Goal: Transaction & Acquisition: Purchase product/service

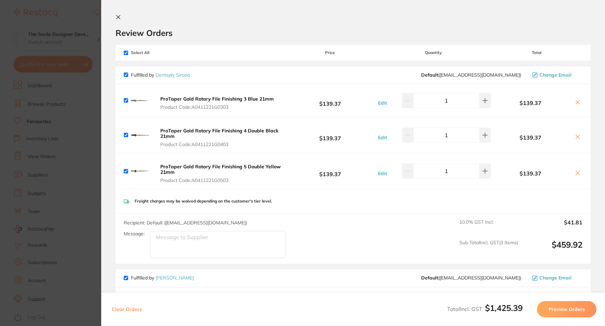
scroll to position [274, 0]
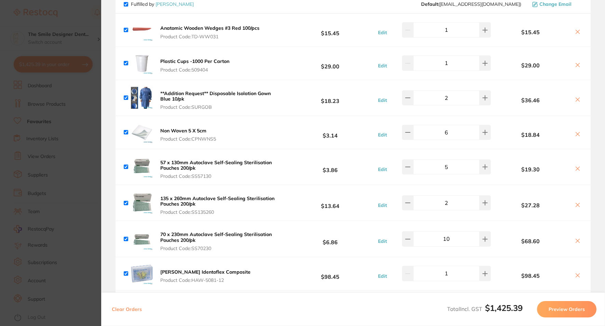
click at [83, 165] on section "Update RRP Set your pre negotiated price for this item. Item Agreed RRP (excl. …" at bounding box center [302, 163] width 605 height 326
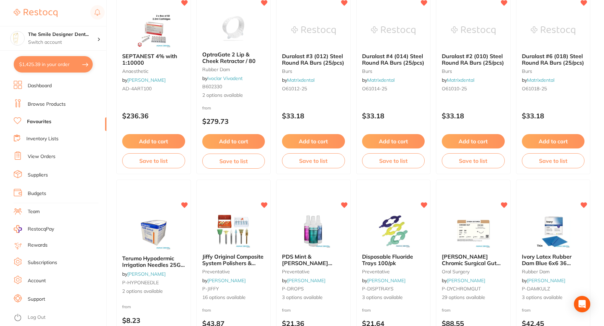
scroll to position [0, 0]
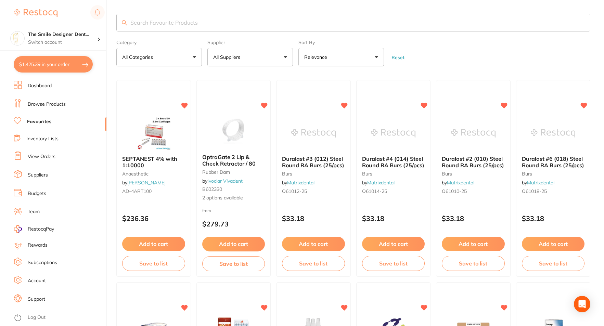
click at [164, 23] on input "search" at bounding box center [353, 23] width 474 height 18
click at [49, 104] on link "Browse Products" at bounding box center [47, 104] width 38 height 7
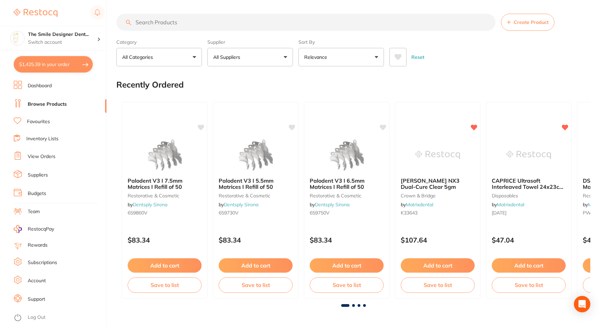
click at [163, 22] on input "search" at bounding box center [305, 22] width 379 height 17
type input "surgical suction"
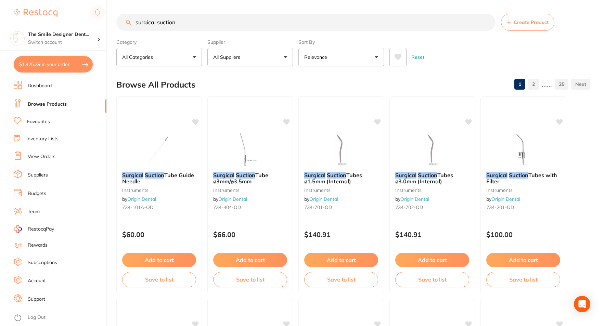
click at [285, 57] on button "All Suppliers" at bounding box center [250, 57] width 86 height 18
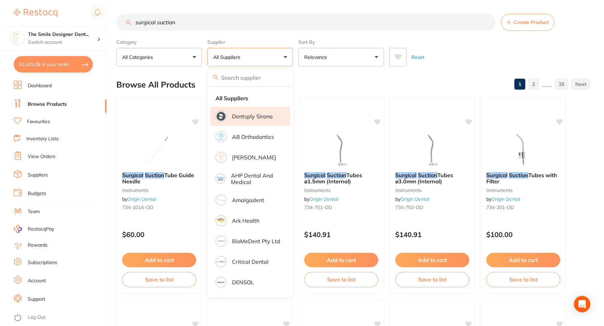
click at [270, 121] on li "Dentsply Sirona" at bounding box center [250, 116] width 80 height 19
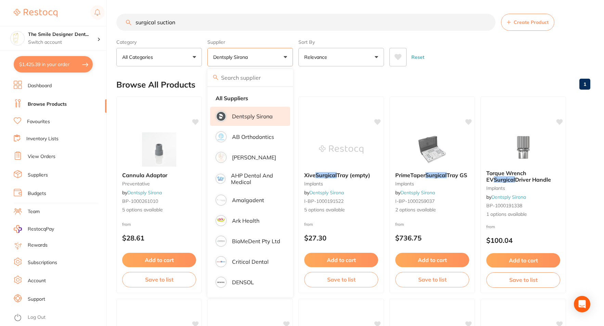
click at [264, 56] on button "Dentsply Sirona" at bounding box center [250, 57] width 86 height 18
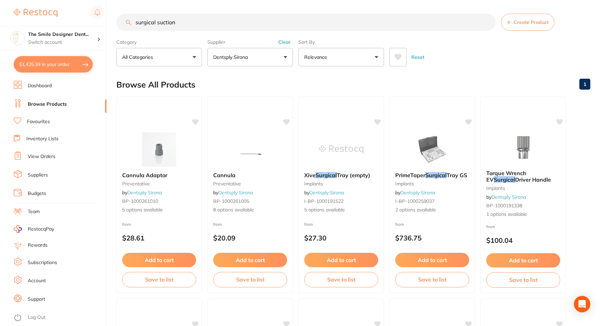
click at [287, 59] on button "Dentsply Sirona" at bounding box center [250, 57] width 86 height 18
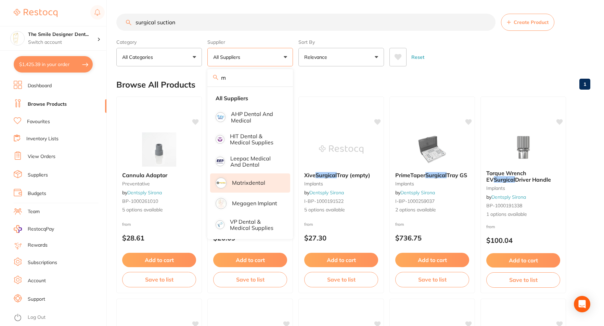
type input "m"
click at [244, 185] on p "Matrixdental" at bounding box center [248, 183] width 33 height 6
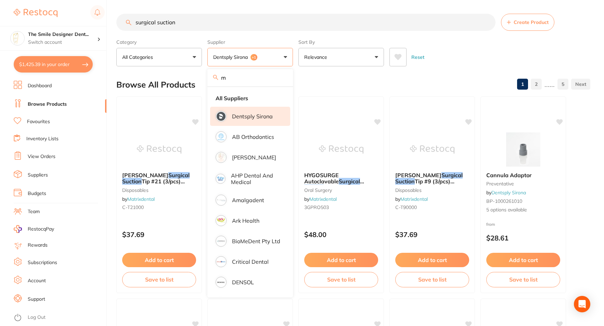
click at [273, 58] on button "Dentsply Sirona +1" at bounding box center [250, 57] width 86 height 18
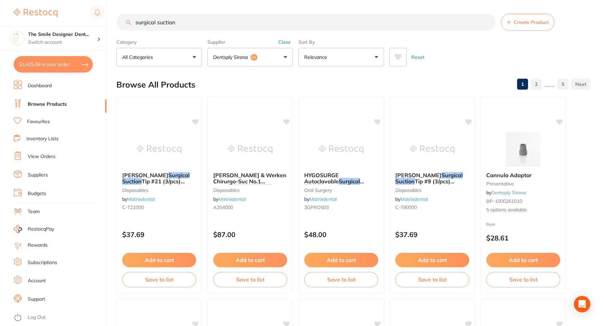
click at [271, 60] on button "Dentsply Sirona +1" at bounding box center [250, 57] width 86 height 18
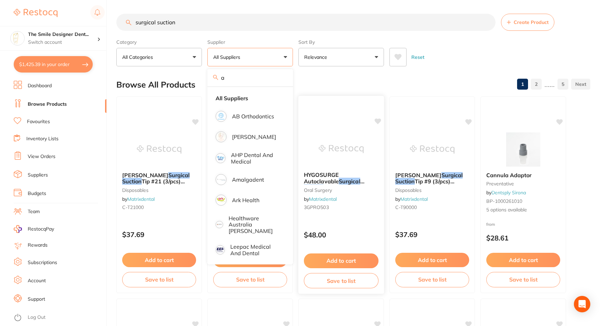
type input "a"
click at [255, 139] on p "[PERSON_NAME]" at bounding box center [254, 137] width 44 height 6
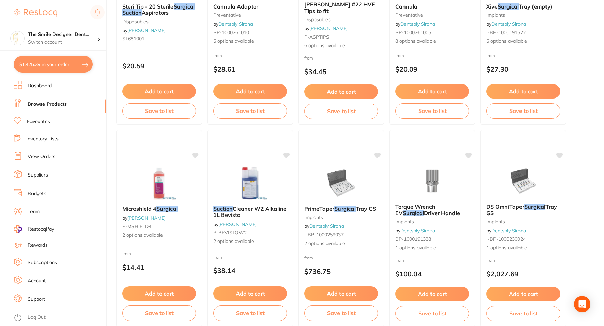
scroll to position [410, 0]
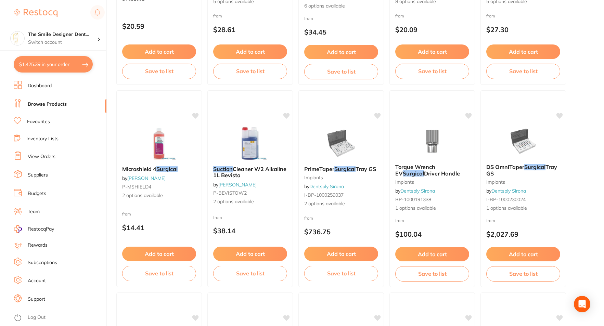
click at [43, 122] on link "Favourites" at bounding box center [38, 121] width 23 height 7
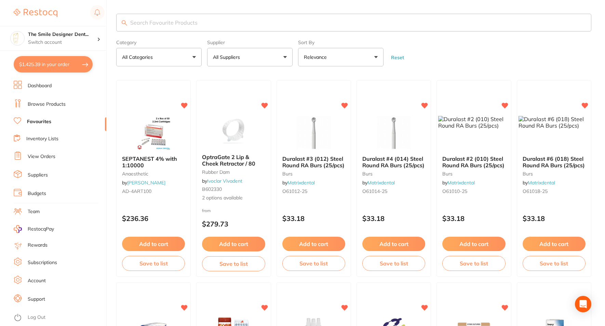
click at [220, 23] on input "search" at bounding box center [353, 23] width 475 height 18
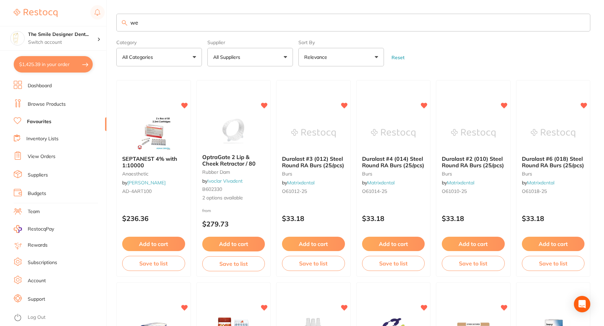
type input "w"
type input ","
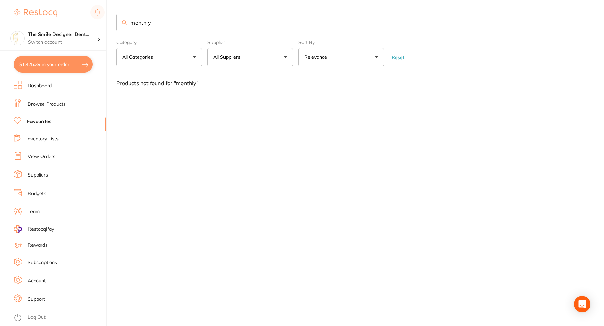
click at [175, 23] on input "monthly" at bounding box center [353, 23] width 474 height 18
type input "m"
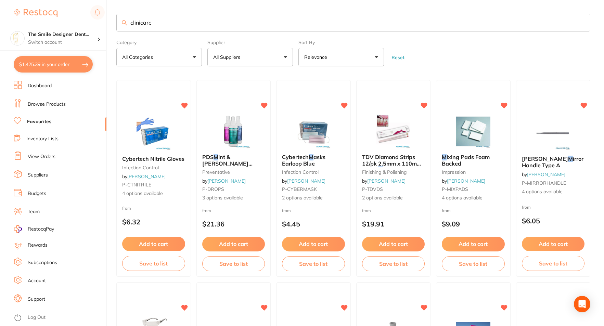
type input "clinicare"
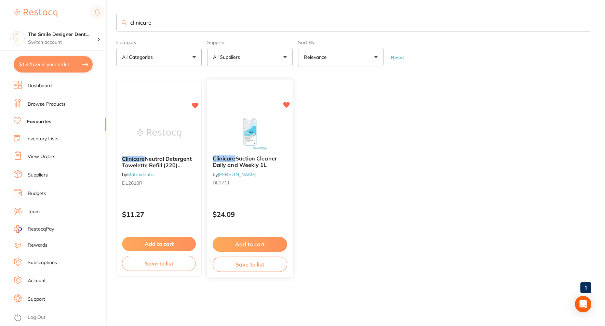
click at [258, 154] on div "Clinicare Suction Cleaner Daily and Weekly 1L by [PERSON_NAME] DL2711" at bounding box center [250, 172] width 86 height 44
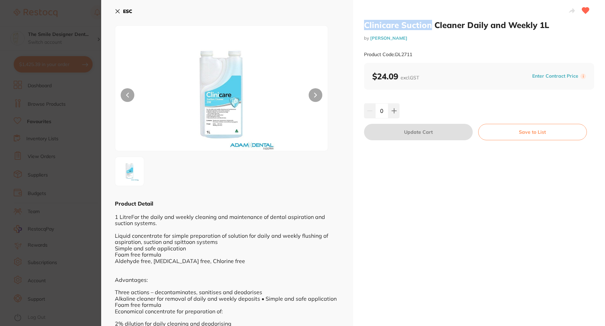
drag, startPoint x: 366, startPoint y: 24, endPoint x: 429, endPoint y: 25, distance: 63.6
click at [429, 25] on h2 "Clinicare Suction Cleaner Daily and Weekly 1L" at bounding box center [479, 25] width 230 height 10
copy h2 "Clinicare Suction"
click at [102, 157] on div "ESC Product Detail 1 LitreFor the daily and weekly cleaning and maintenance of …" at bounding box center [227, 182] width 252 height 364
click at [52, 97] on section "Clinicare Suction Cleaner Daily and Weekly 1L by [PERSON_NAME] Product Code: DL…" at bounding box center [302, 163] width 605 height 326
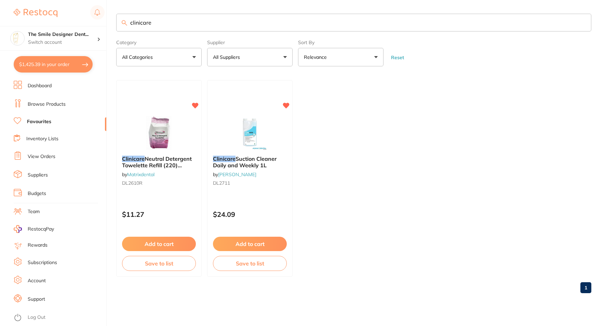
click at [56, 105] on link "Browse Products" at bounding box center [47, 104] width 38 height 7
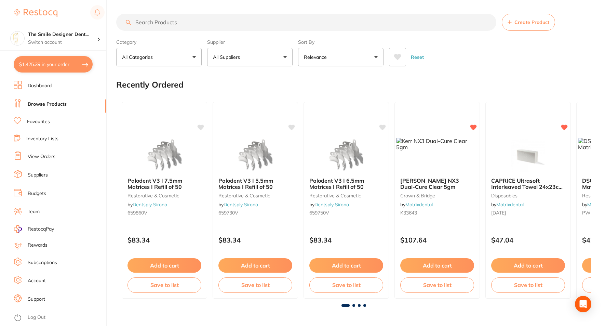
click at [38, 87] on link "Dashboard" at bounding box center [40, 85] width 24 height 7
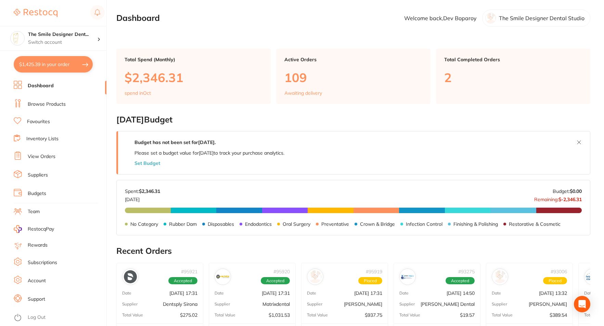
click at [55, 100] on li "Browse Products" at bounding box center [60, 104] width 93 height 10
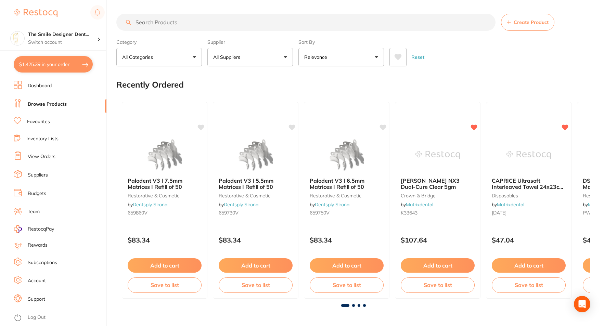
click at [176, 19] on input "search" at bounding box center [305, 22] width 379 height 17
paste input "Clinicare Suction"
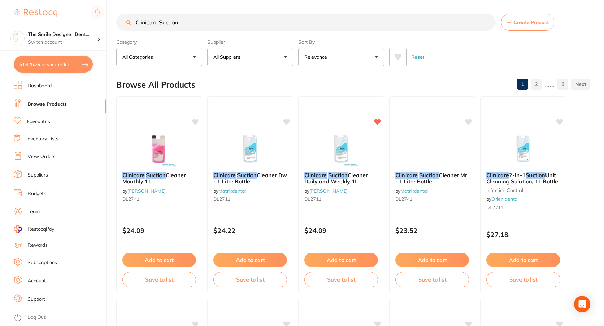
type input "Clinicare Suction"
click at [149, 151] on img at bounding box center [158, 149] width 45 height 35
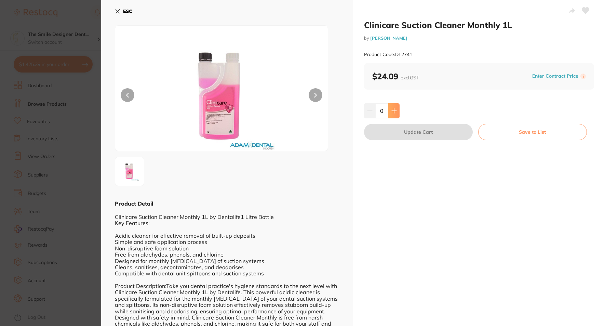
click at [392, 110] on icon at bounding box center [394, 110] width 4 height 4
type input "1"
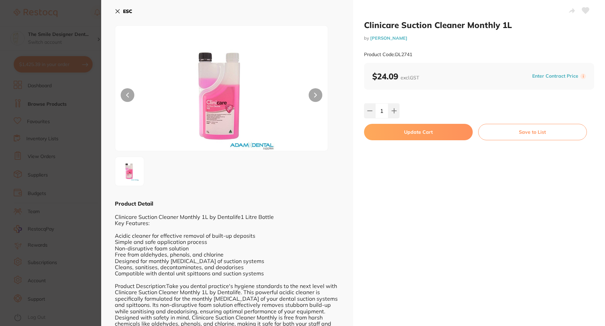
click at [420, 128] on button "Update Cart" at bounding box center [418, 132] width 109 height 16
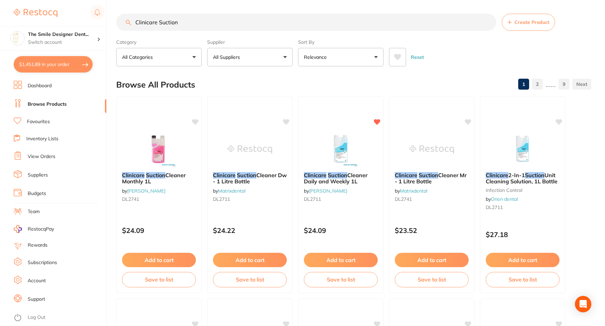
checkbox input "false"
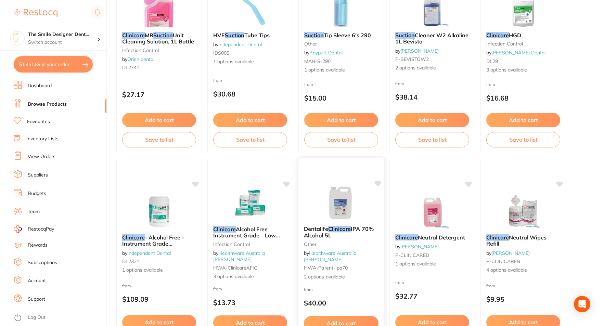
scroll to position [410, 0]
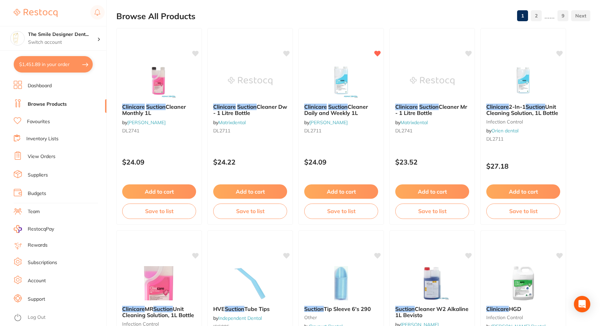
scroll to position [0, 0]
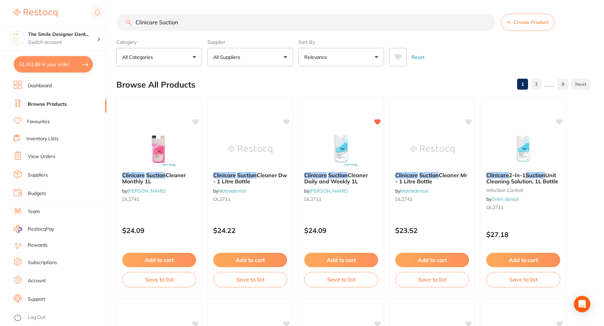
click at [51, 105] on link "Browse Products" at bounding box center [47, 104] width 39 height 7
click at [62, 102] on link "Browse Products" at bounding box center [47, 104] width 39 height 7
drag, startPoint x: 193, startPoint y: 23, endPoint x: 124, endPoint y: 18, distance: 68.2
click at [124, 18] on input "Clinicare Suction" at bounding box center [305, 22] width 379 height 17
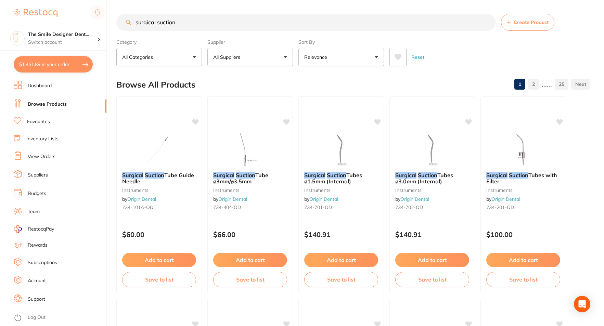
type input "surgical suction"
click at [284, 53] on button "All Suppliers" at bounding box center [250, 57] width 86 height 18
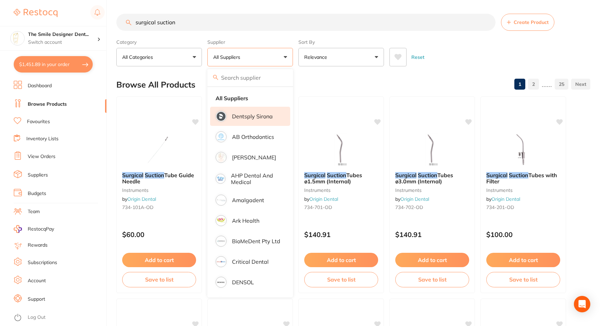
click at [254, 119] on p "Dentsply Sirona" at bounding box center [252, 116] width 41 height 6
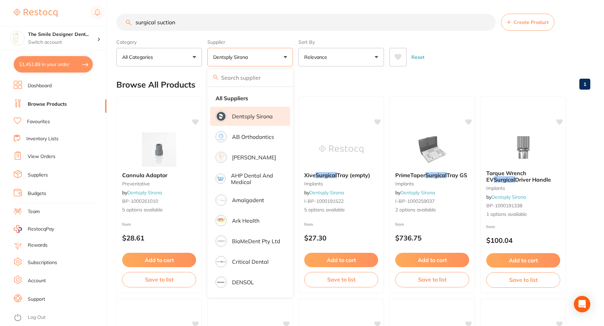
click at [259, 55] on button "Dentsply Sirona" at bounding box center [250, 57] width 86 height 18
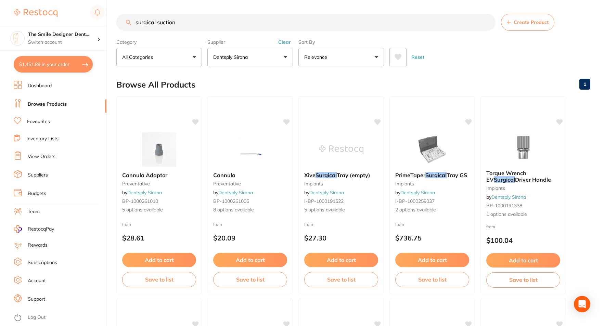
click at [259, 56] on button "Dentsply Sirona" at bounding box center [250, 57] width 86 height 18
type input "ad"
click at [254, 118] on p "[PERSON_NAME]" at bounding box center [254, 116] width 44 height 6
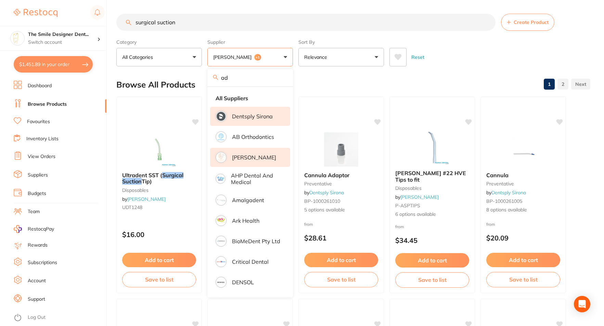
click at [286, 54] on button "[PERSON_NAME] +1" at bounding box center [250, 57] width 86 height 18
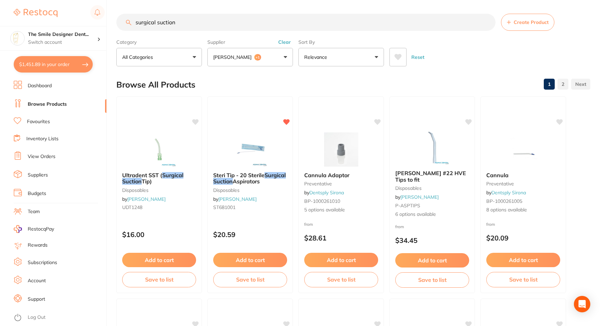
click at [286, 54] on button "[PERSON_NAME] +1" at bounding box center [250, 57] width 86 height 18
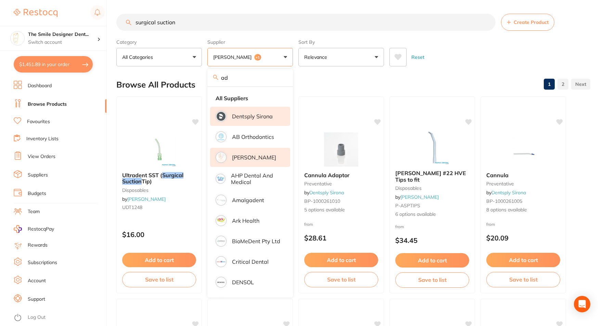
click at [282, 76] on input "ad" at bounding box center [250, 77] width 86 height 17
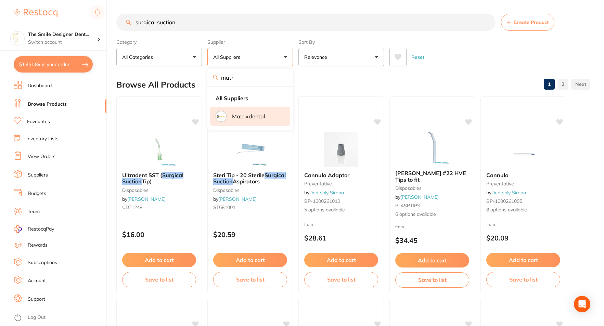
type input "matr"
click at [246, 114] on p "Matrixdental" at bounding box center [248, 116] width 33 height 6
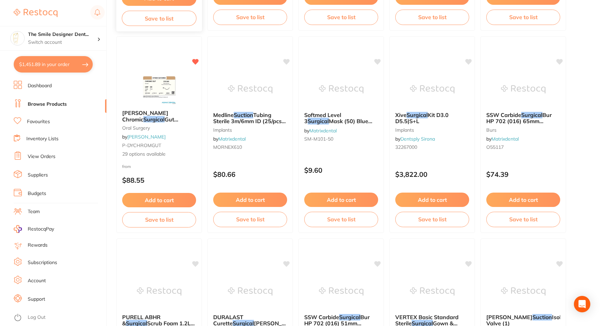
scroll to position [1374, 0]
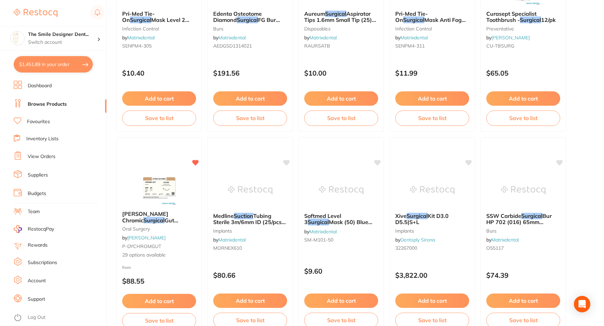
click at [50, 67] on button "$1,451.89 in your order" at bounding box center [53, 64] width 79 height 16
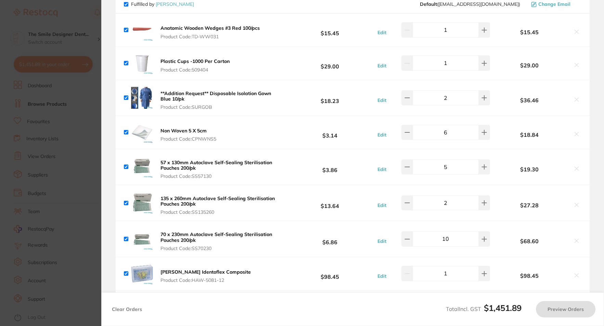
checkbox input "true"
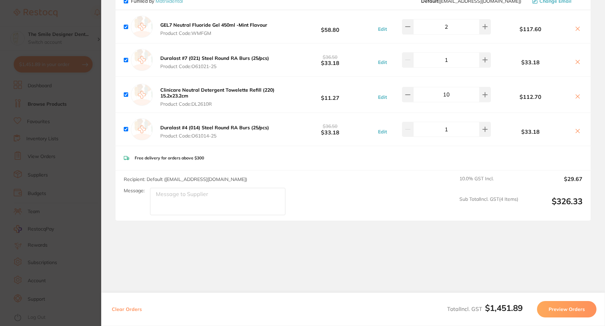
scroll to position [908, 0]
